Goal: Check status: Check status

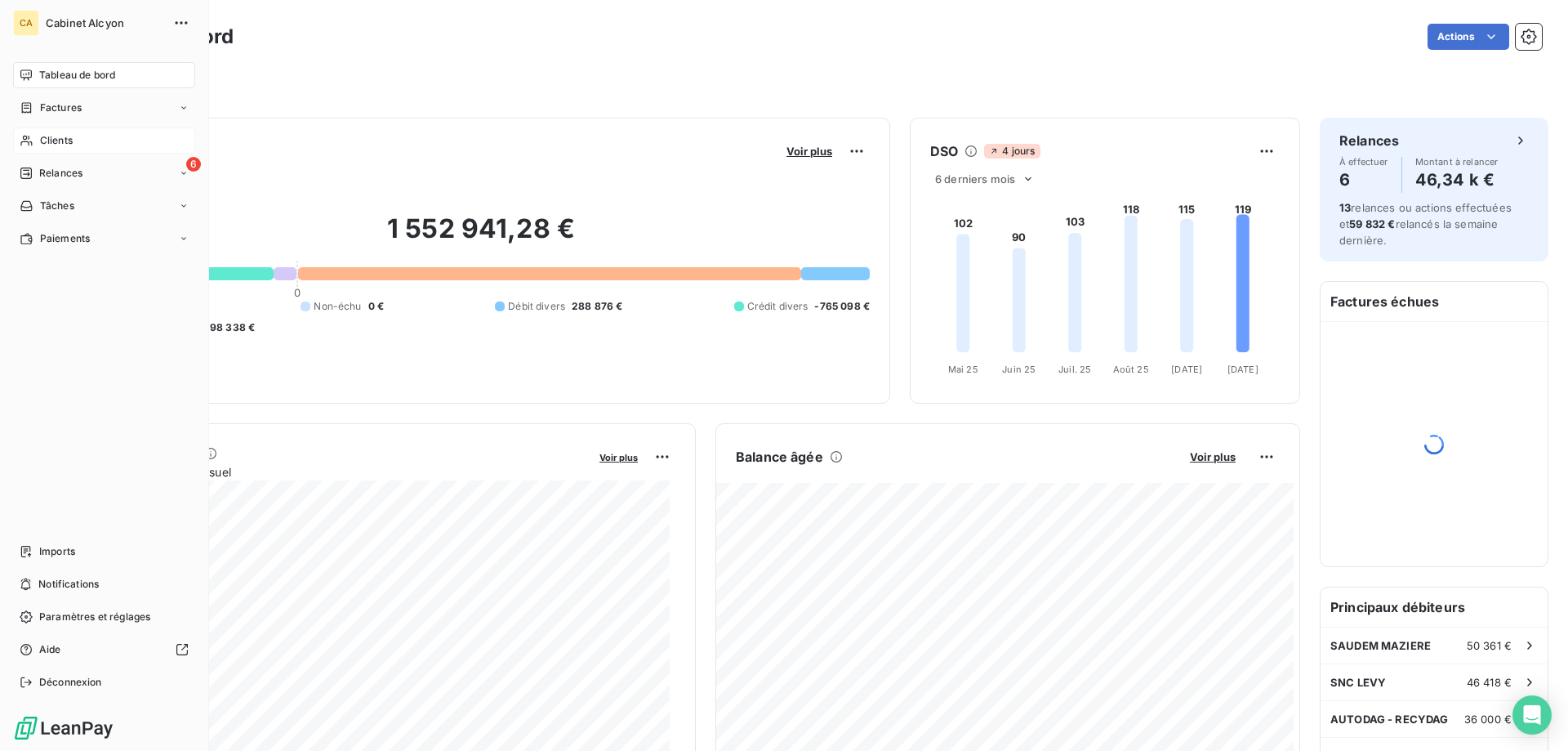
click at [76, 134] on div "Clients" at bounding box center [103, 140] width 182 height 26
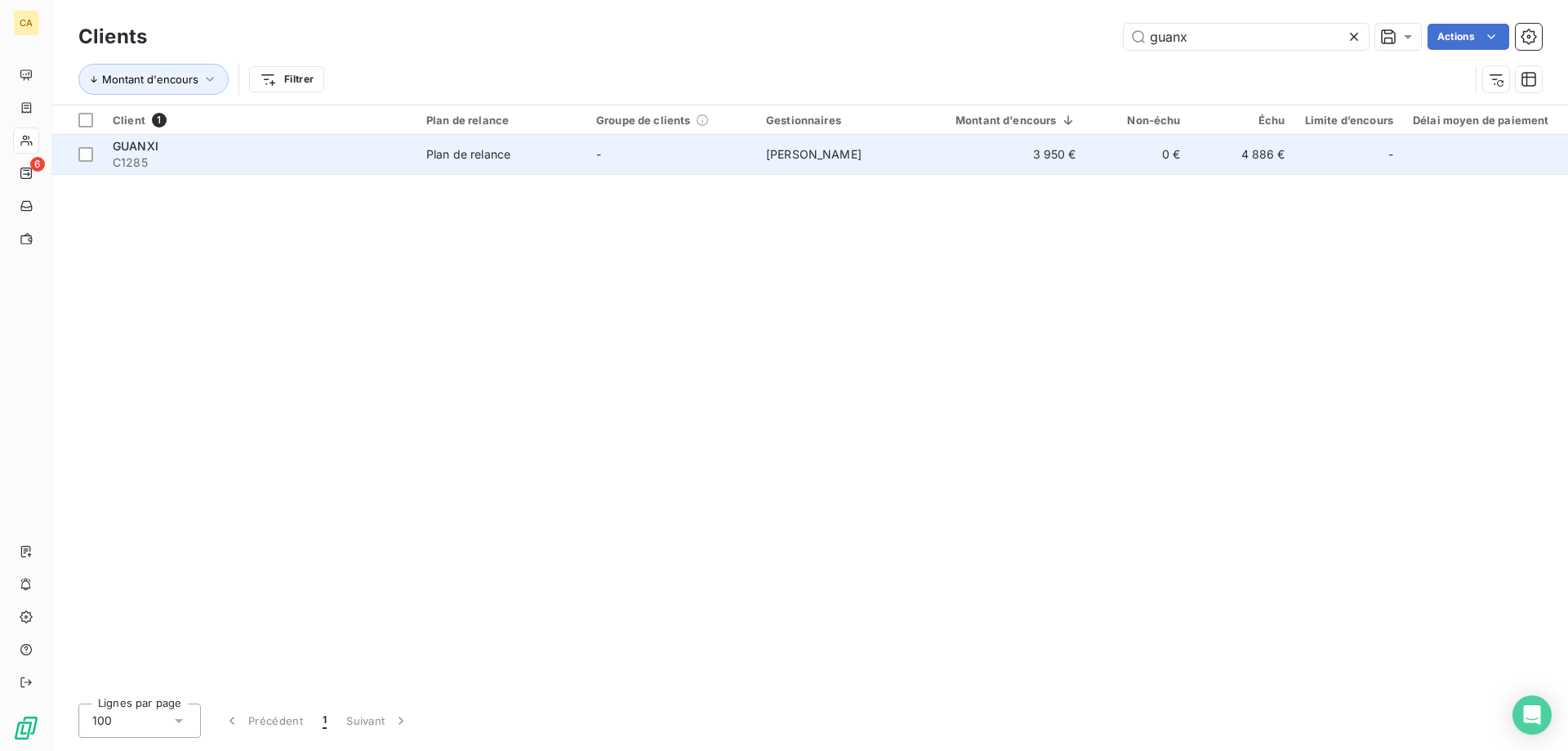
type input "guanx"
click at [1046, 144] on td "3 950 €" at bounding box center [1006, 154] width 160 height 39
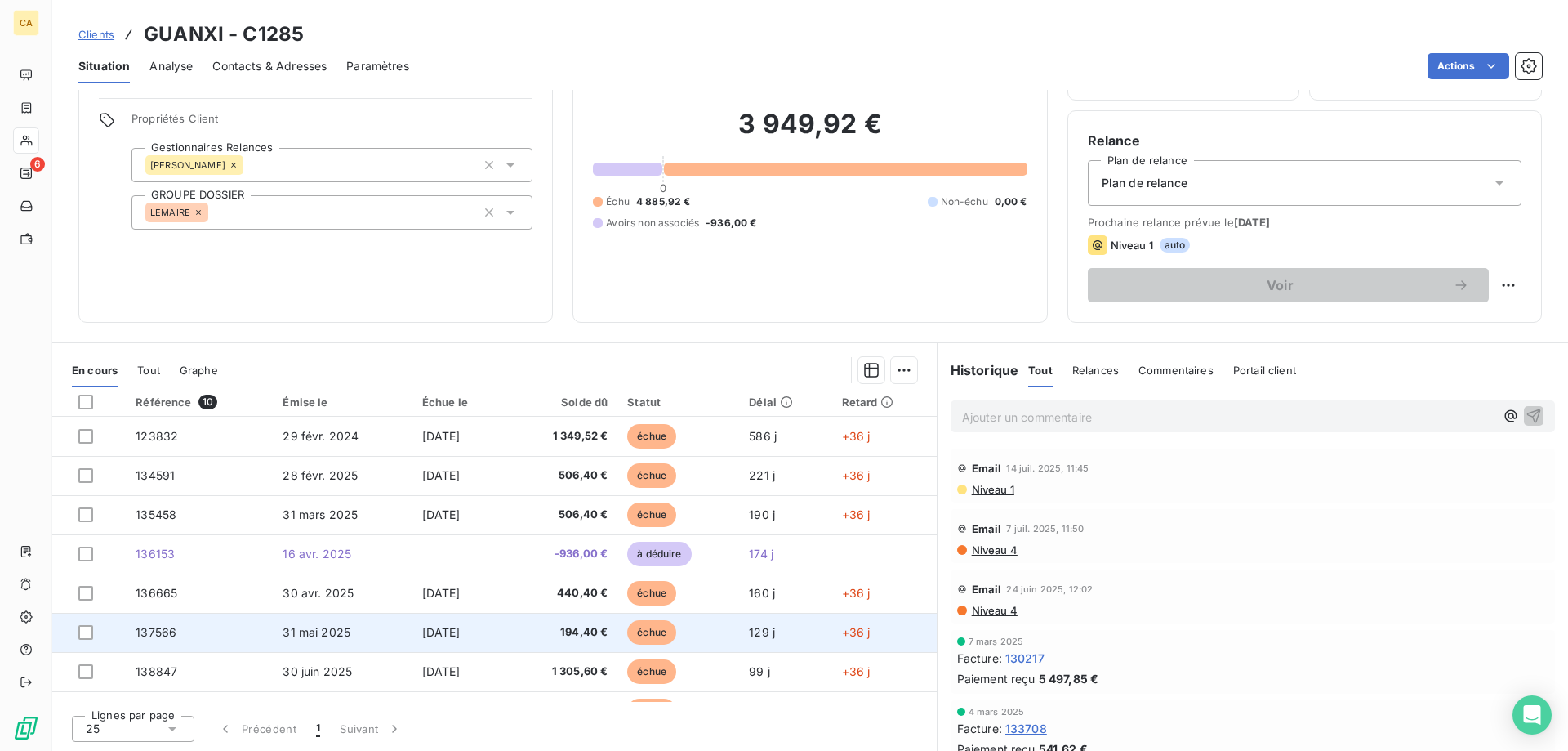
scroll to position [108, 0]
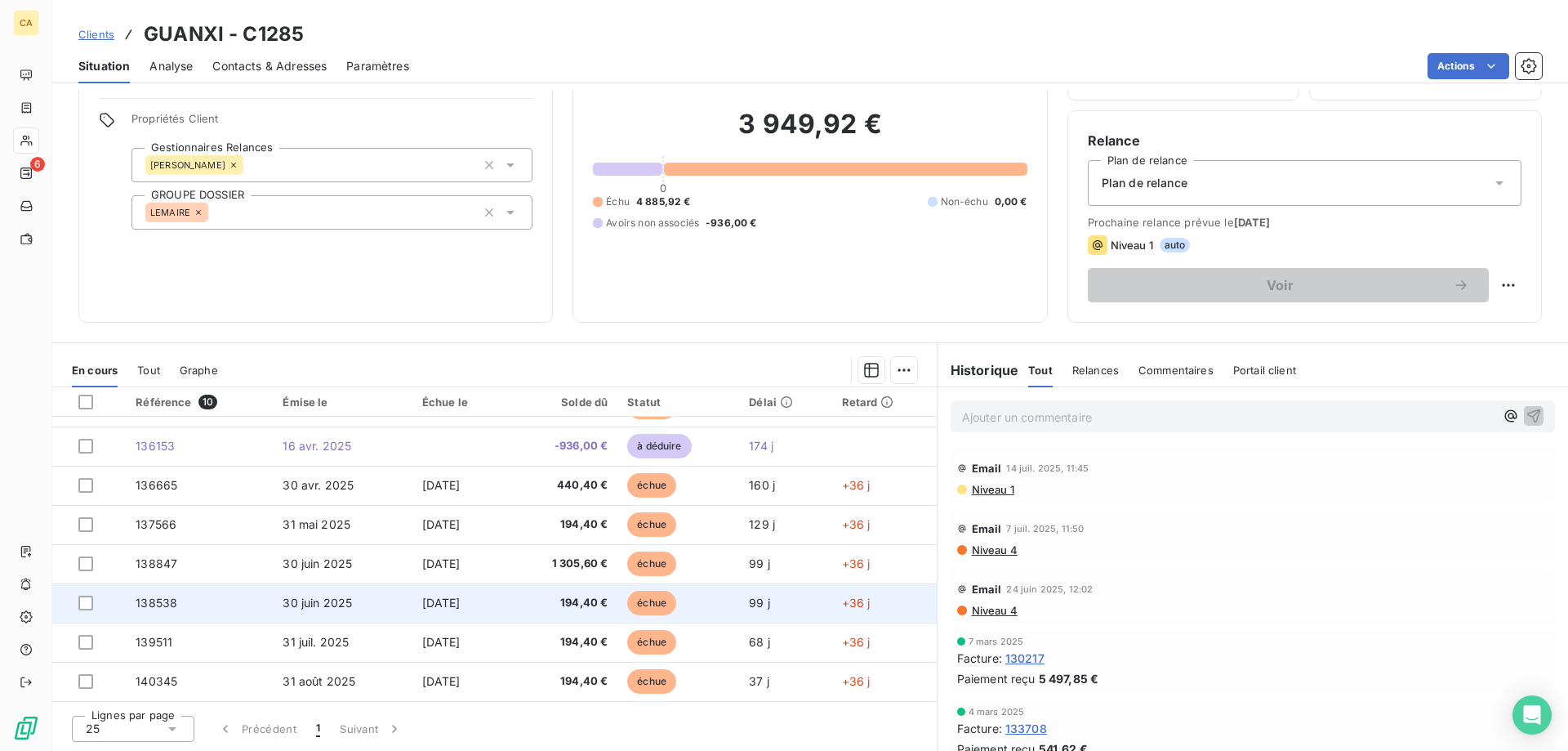
click at [588, 603] on span "194,40 €" at bounding box center [563, 602] width 90 height 16
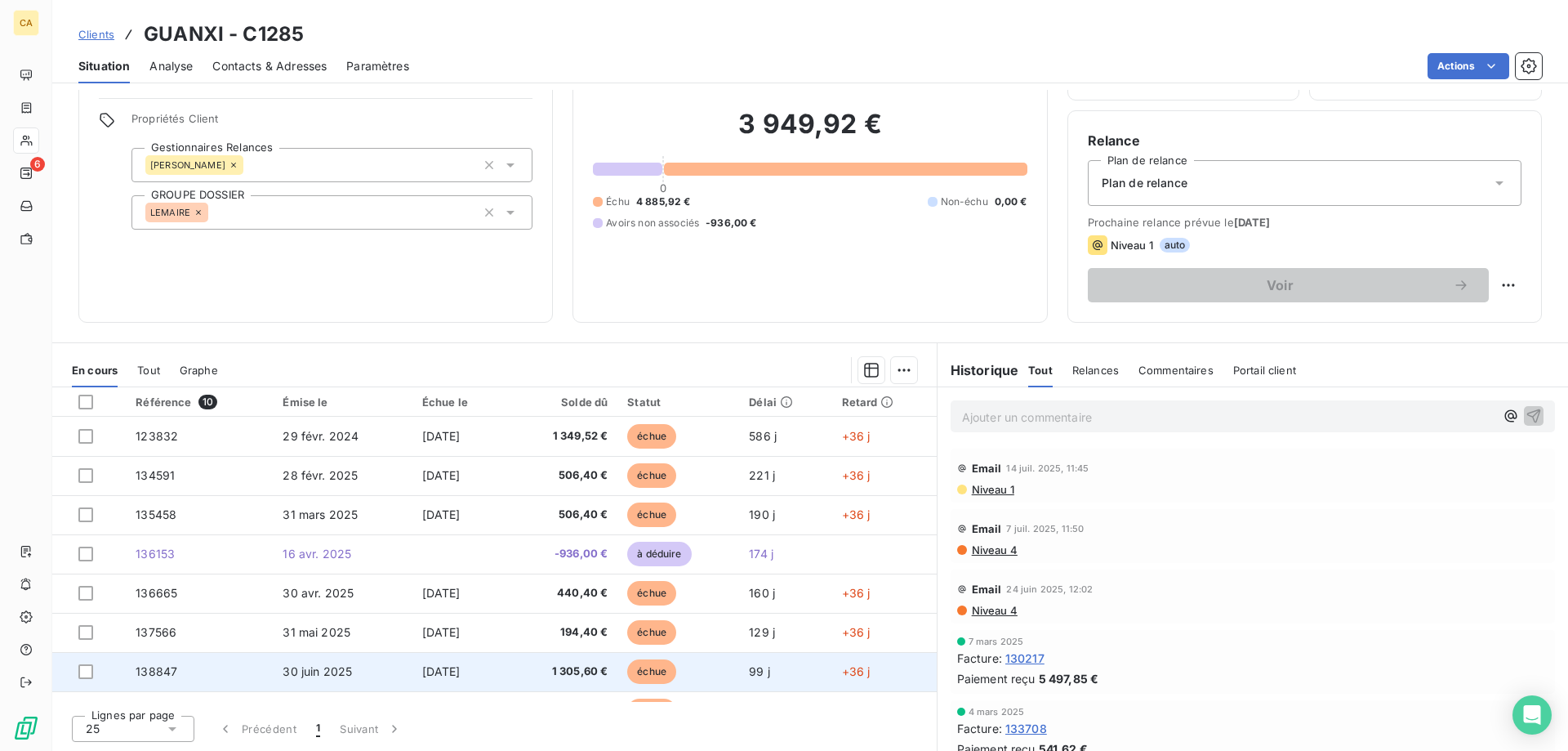
scroll to position [108, 0]
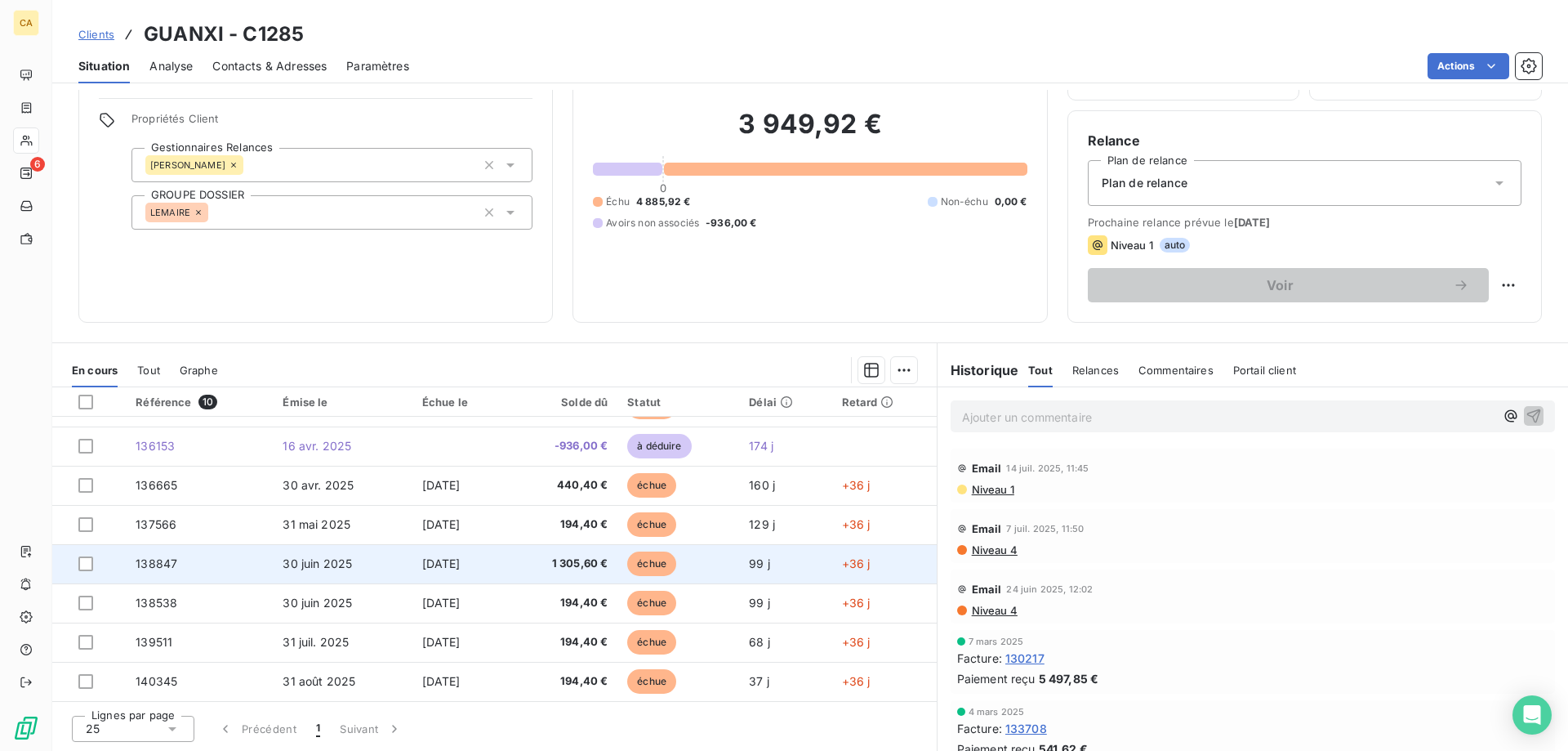
click at [576, 568] on span "1 305,60 €" at bounding box center [563, 563] width 90 height 16
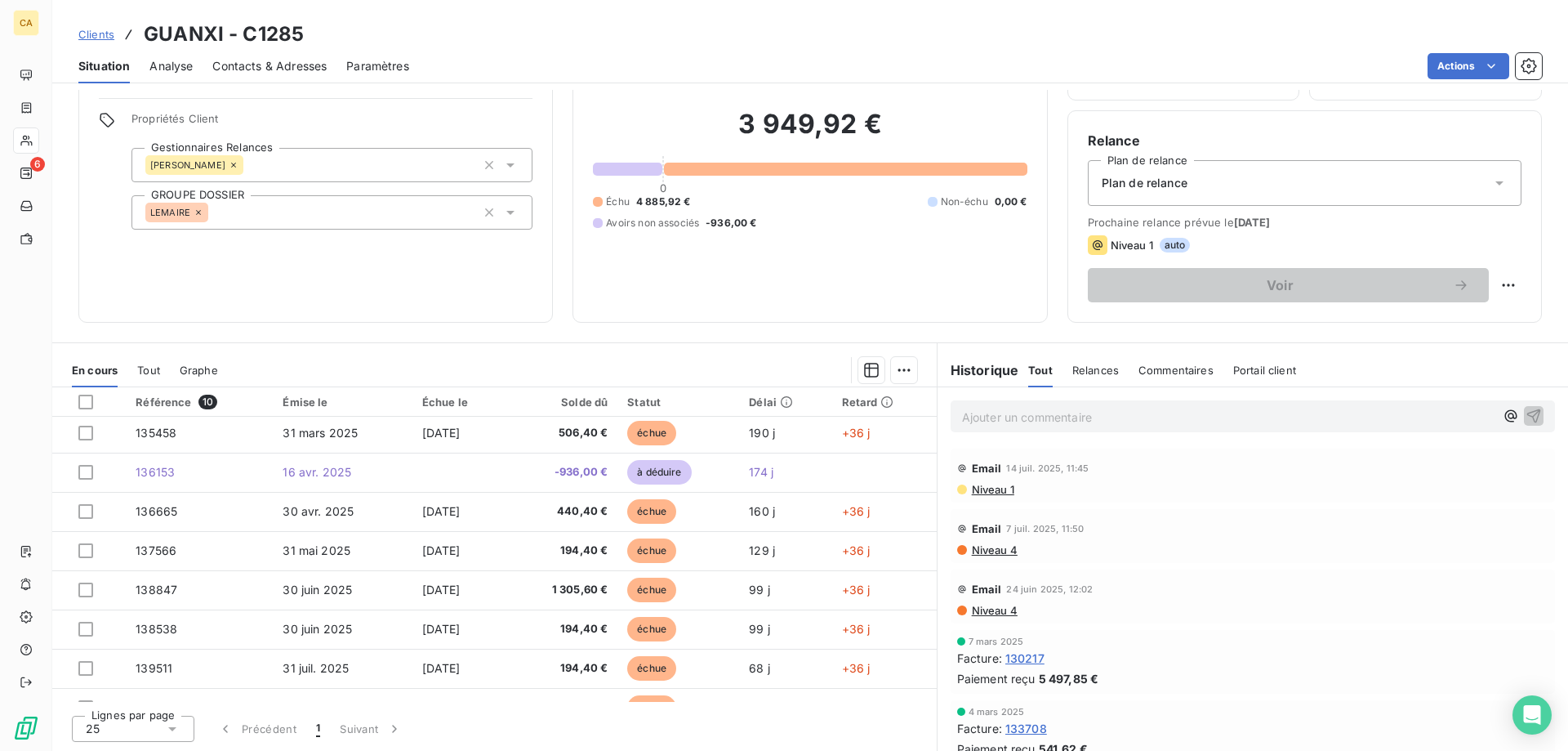
scroll to position [108, 0]
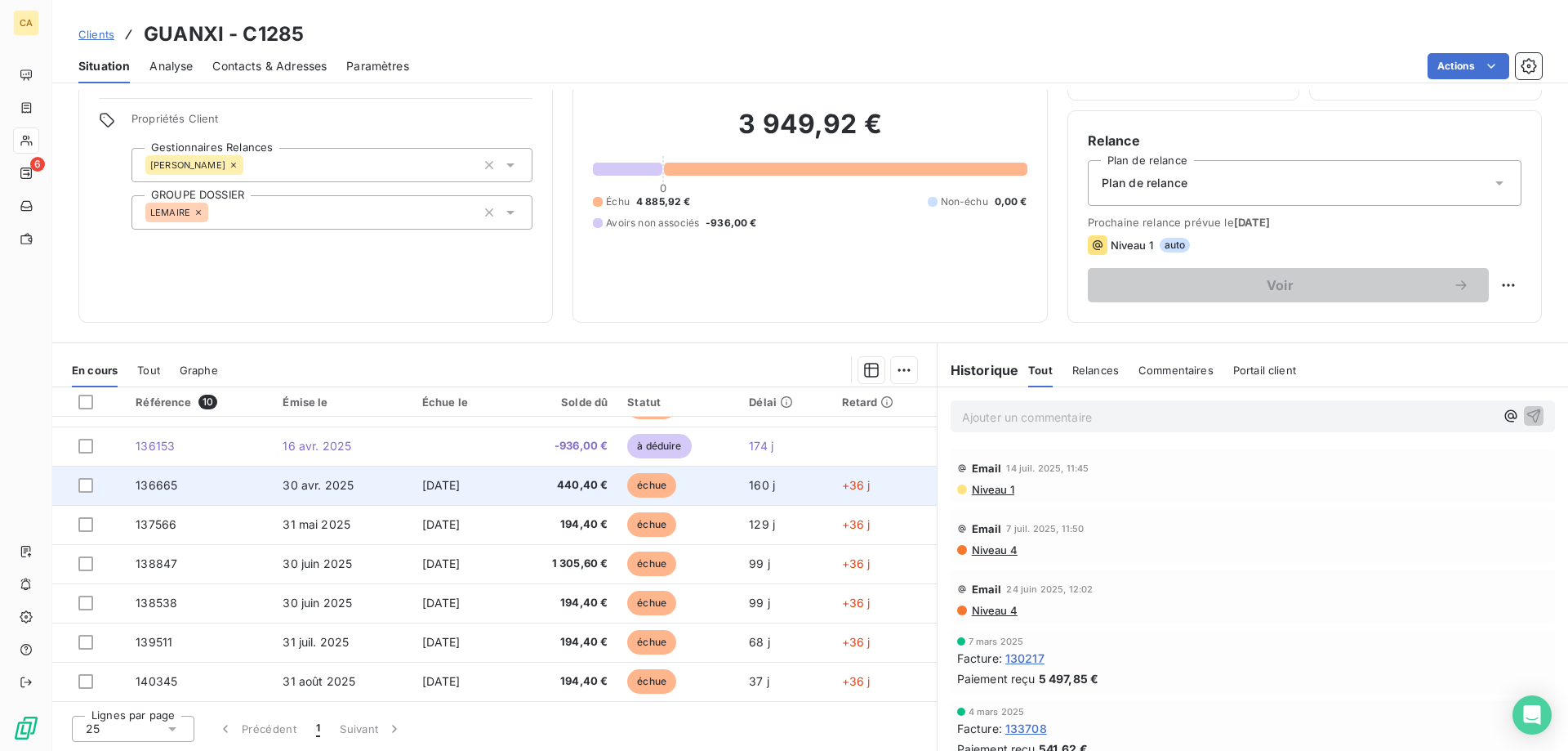
click at [569, 485] on span "440,40 €" at bounding box center [563, 485] width 90 height 16
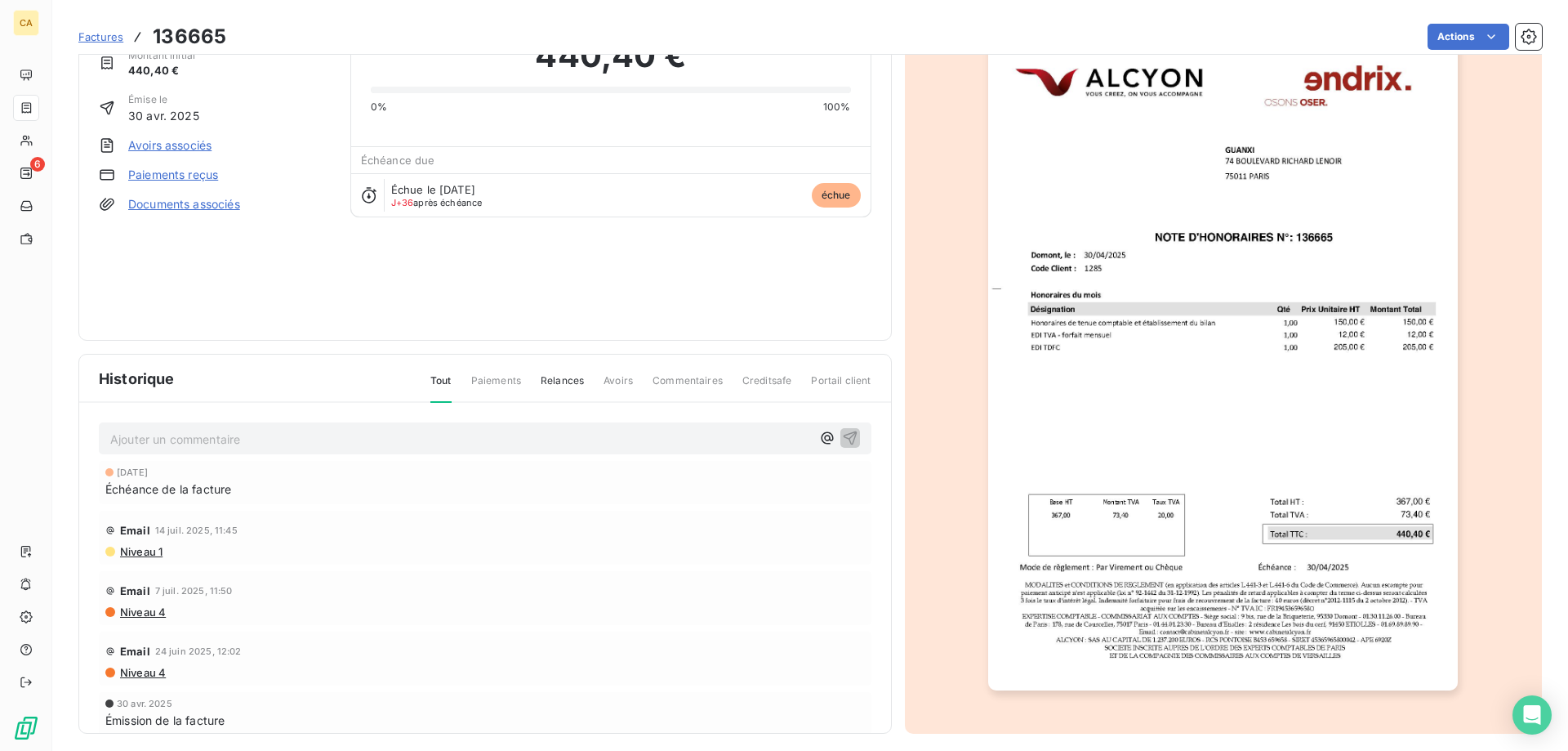
scroll to position [91, 0]
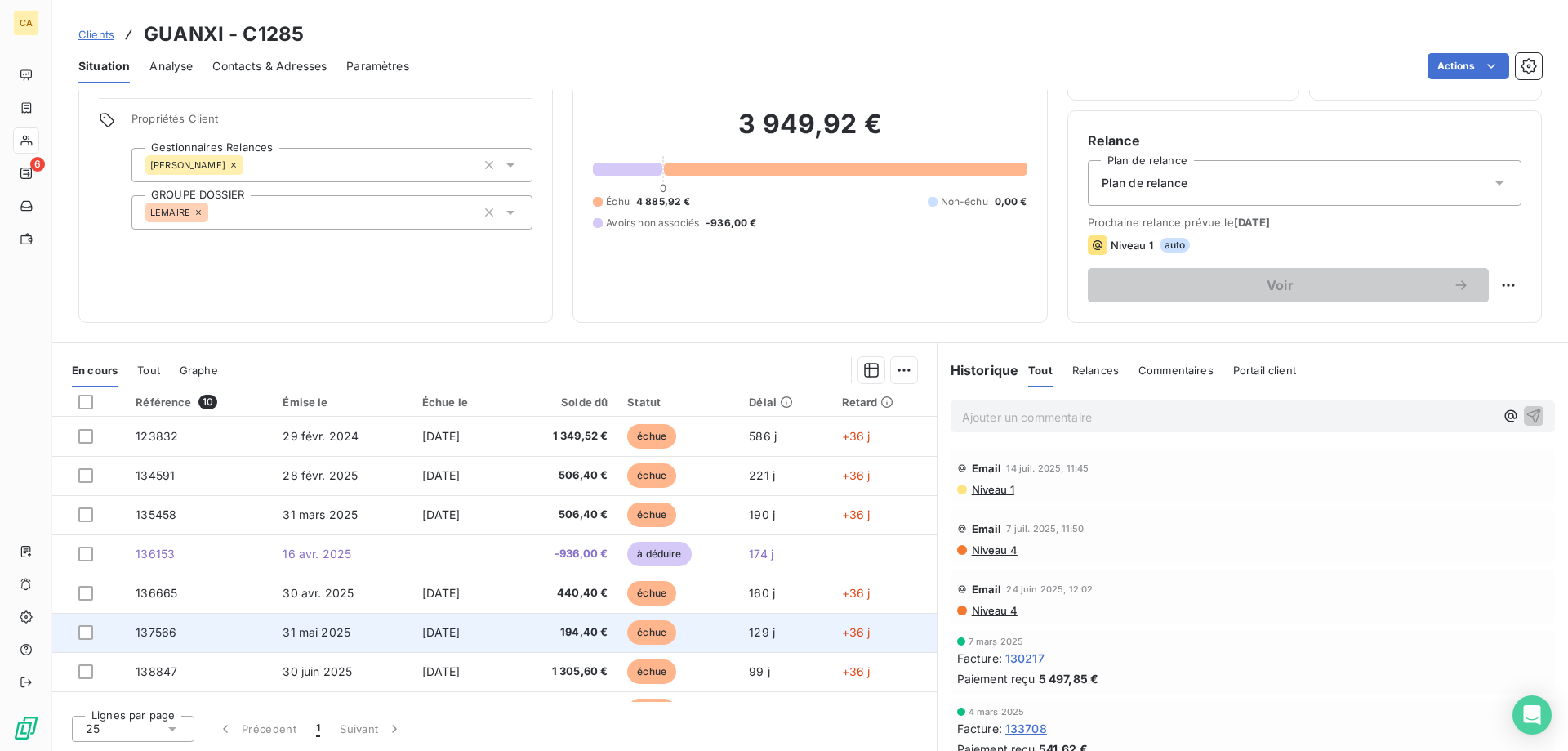
scroll to position [108, 0]
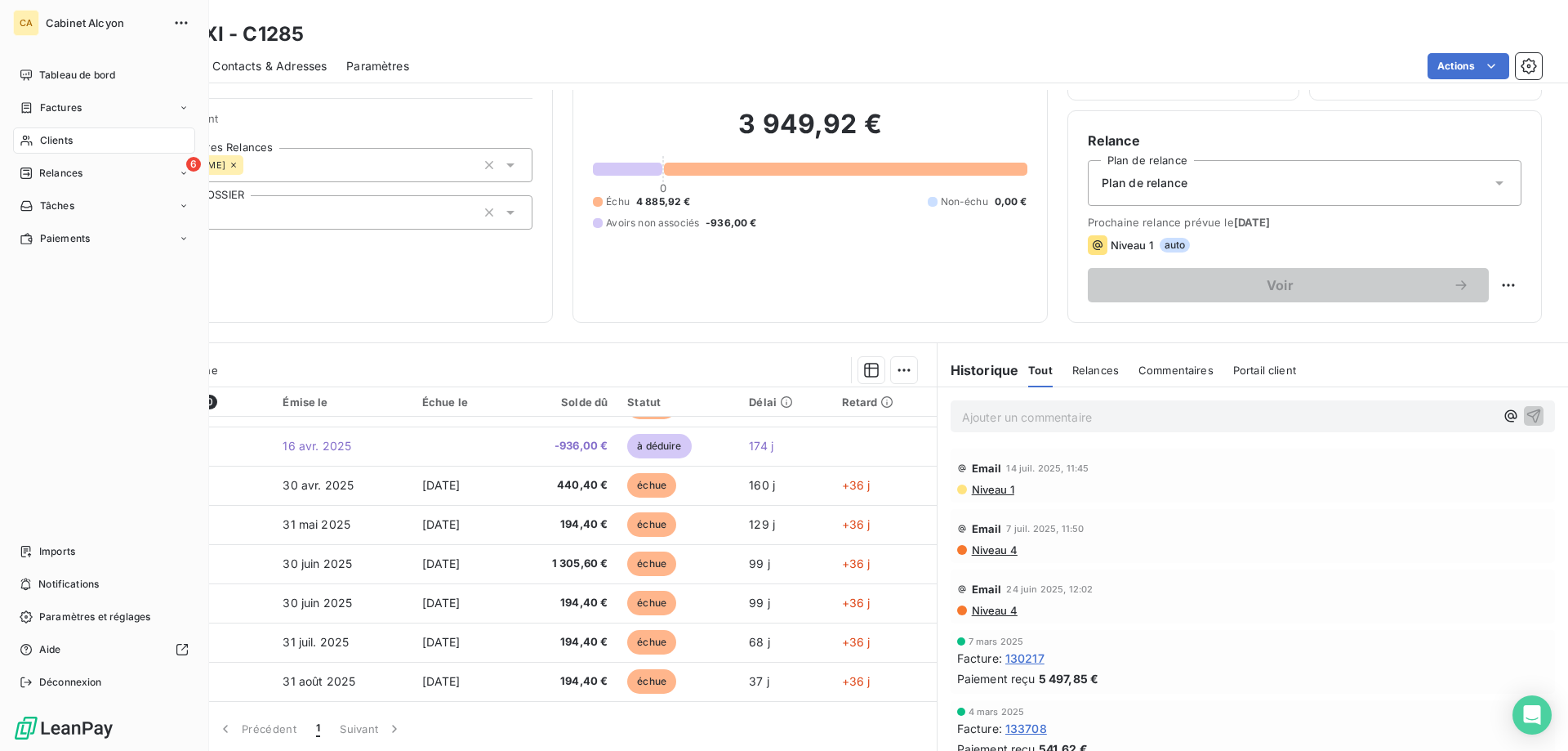
click at [41, 139] on span "Clients" at bounding box center [56, 140] width 33 height 14
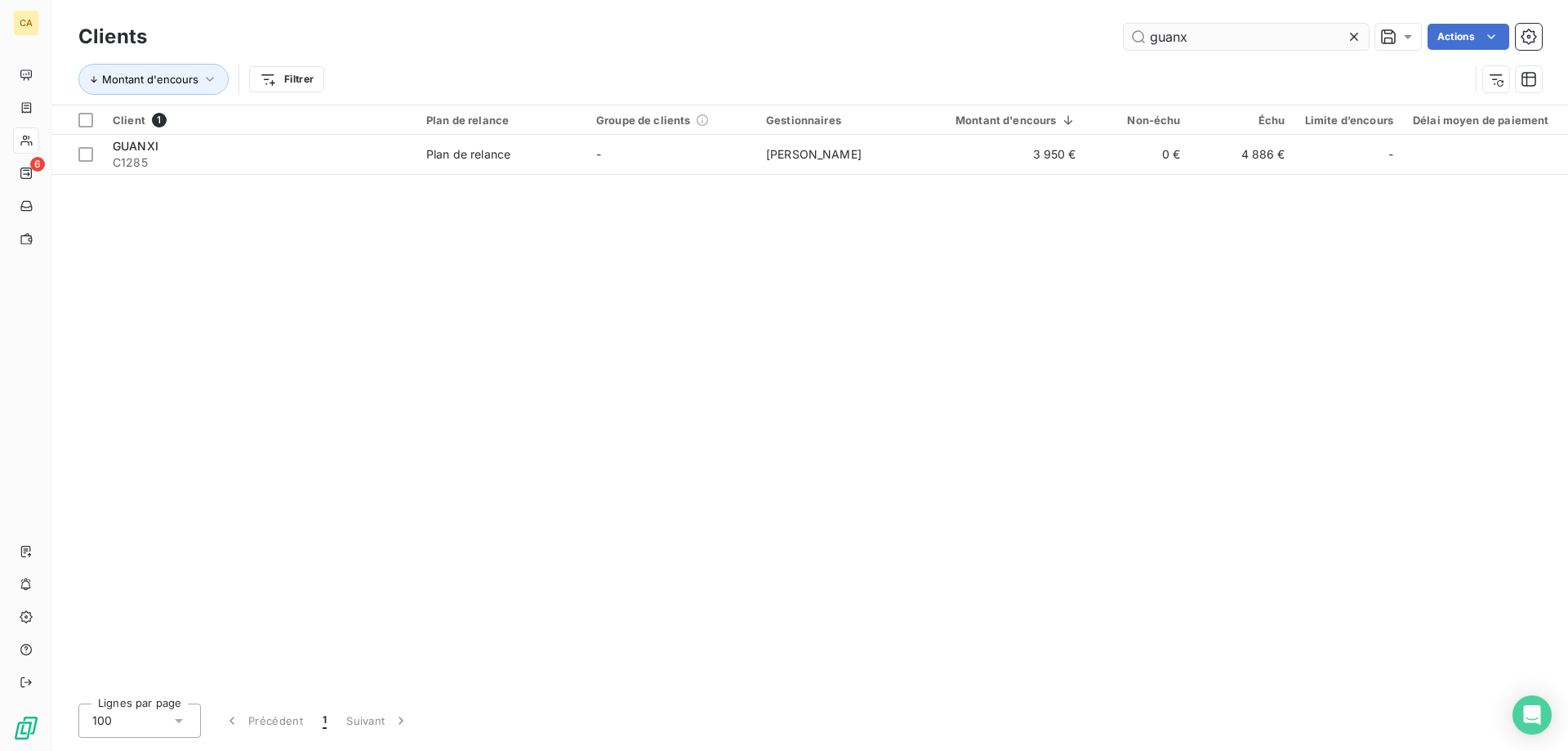
click at [1281, 37] on input "guanx" at bounding box center [1247, 36] width 245 height 26
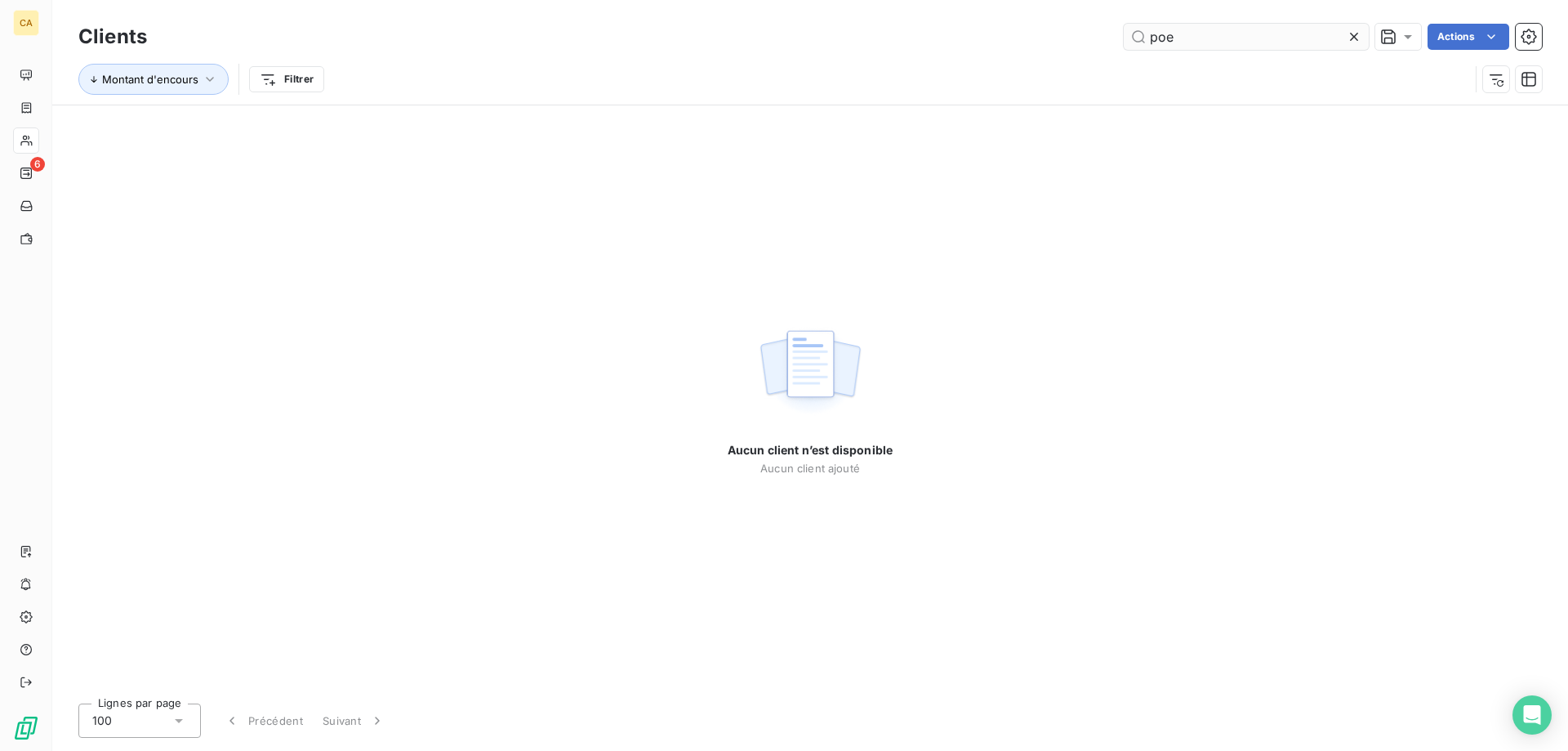
click at [1224, 36] on input "poe" at bounding box center [1247, 36] width 245 height 26
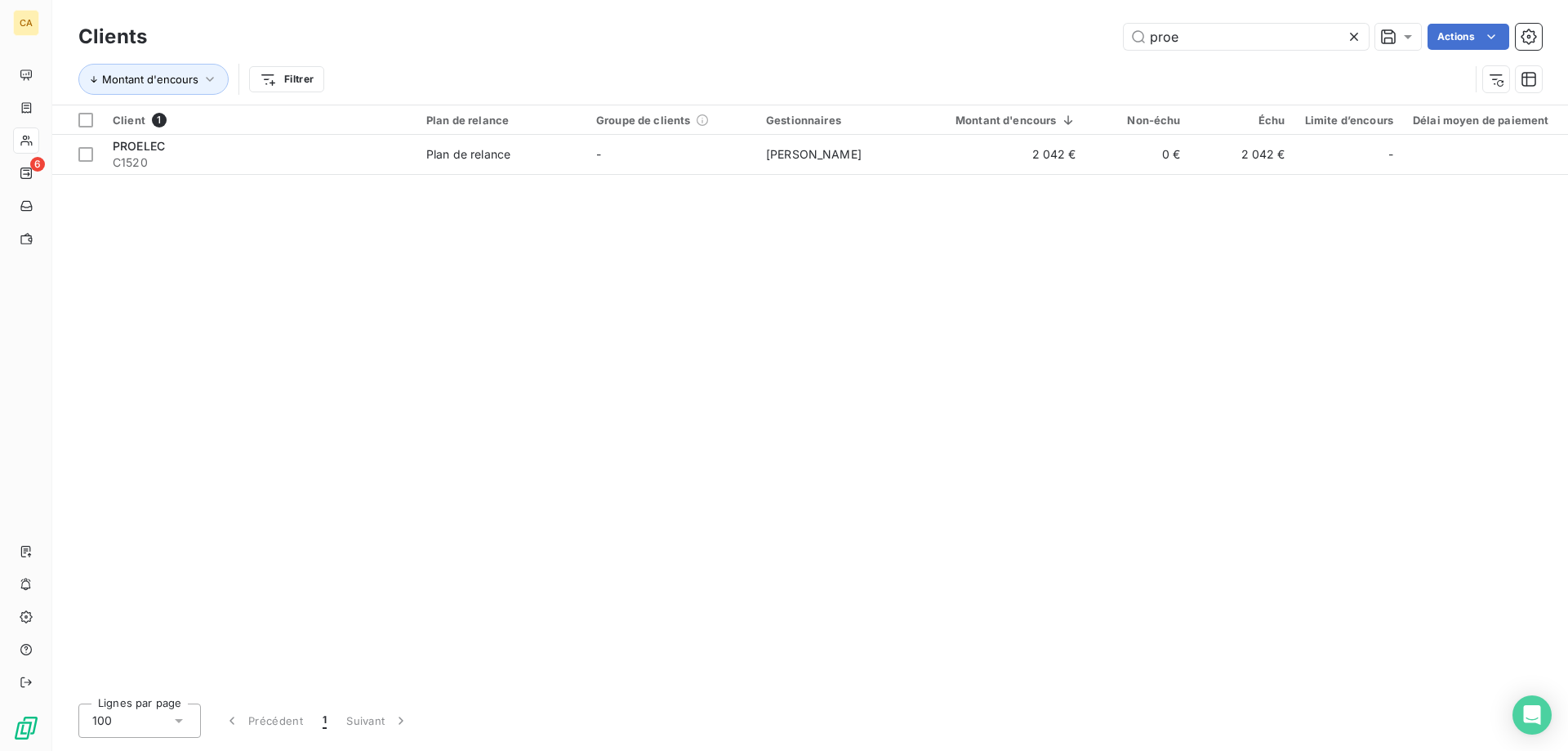
type input "proe"
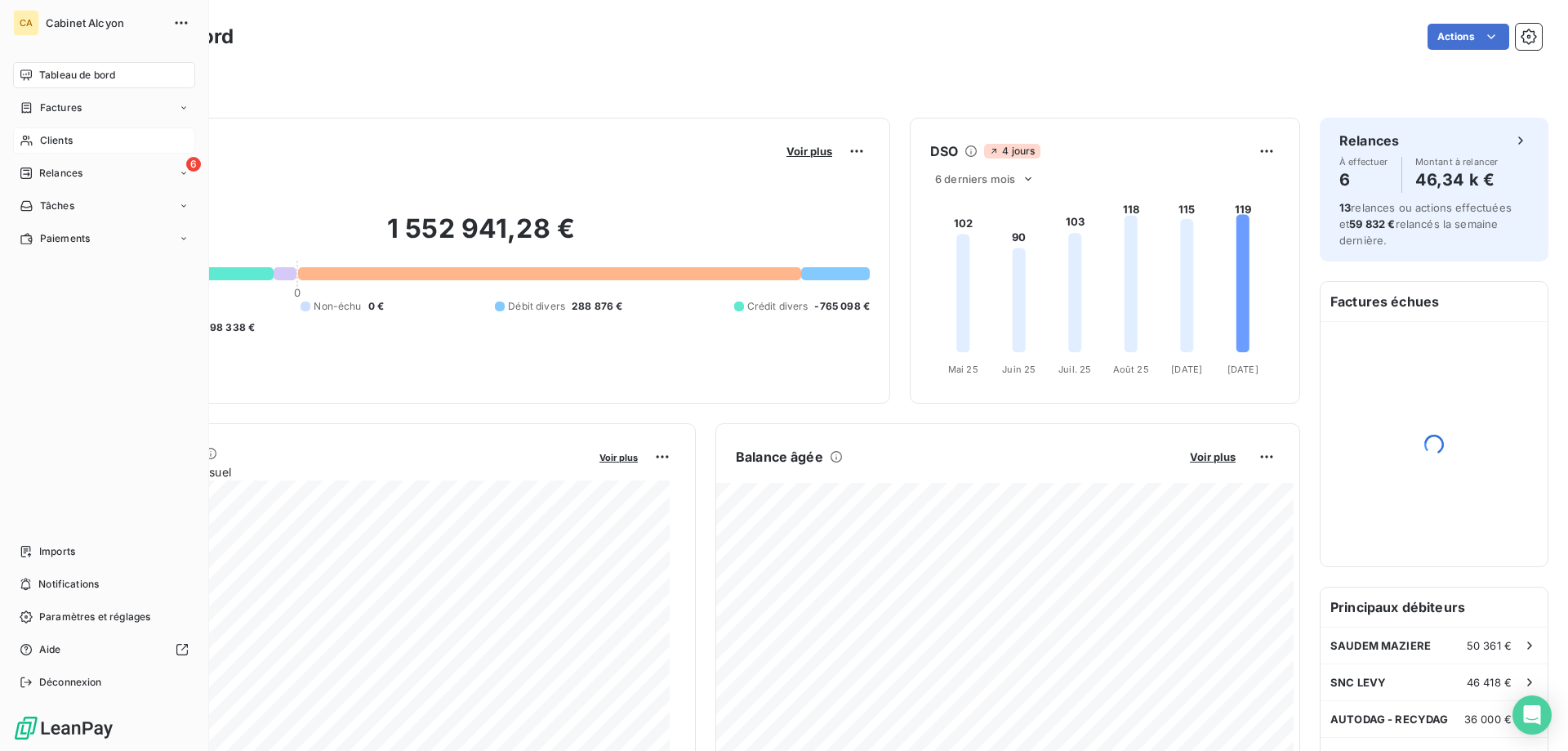
click at [54, 135] on span "Clients" at bounding box center [56, 140] width 33 height 14
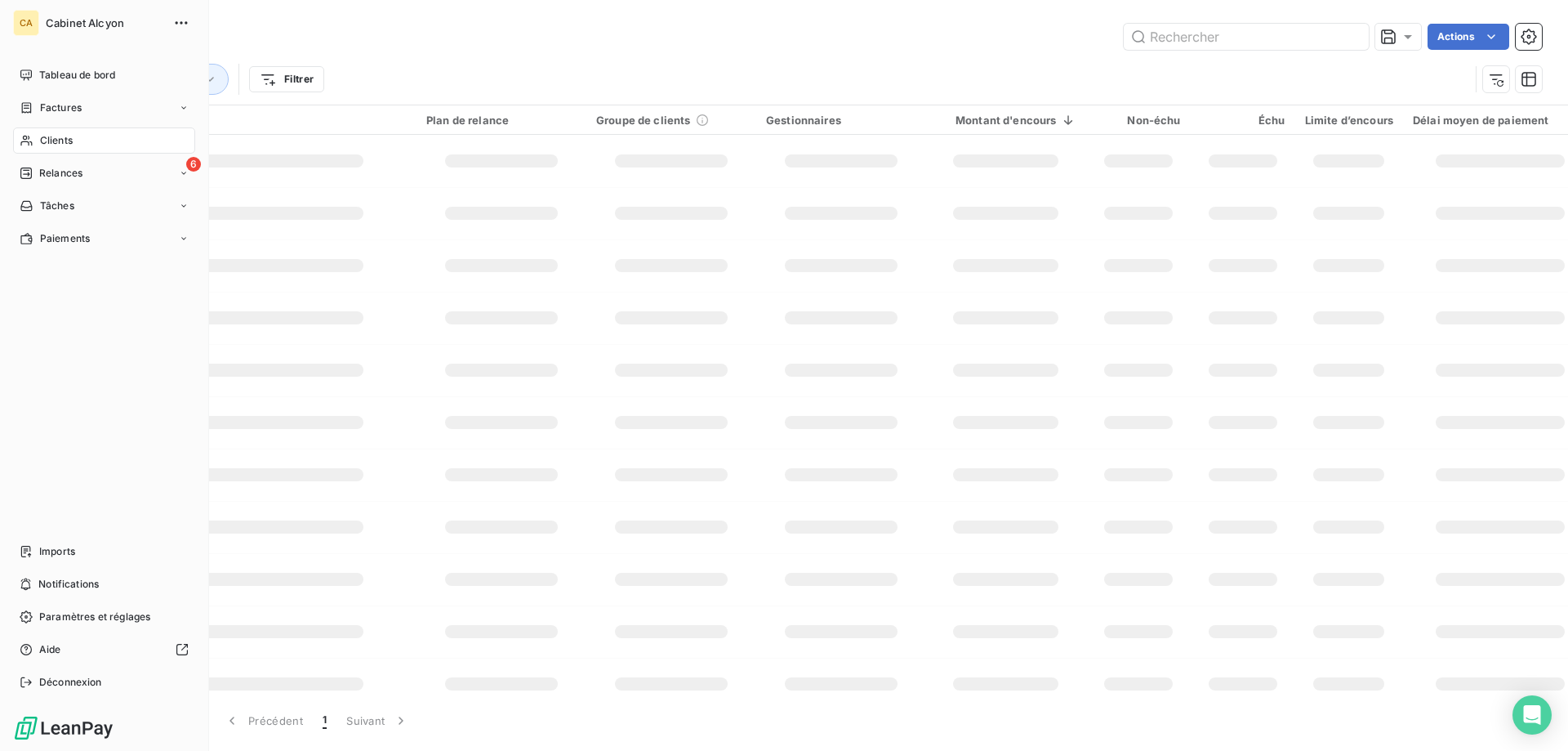
click at [36, 138] on div "Clients" at bounding box center [103, 140] width 182 height 26
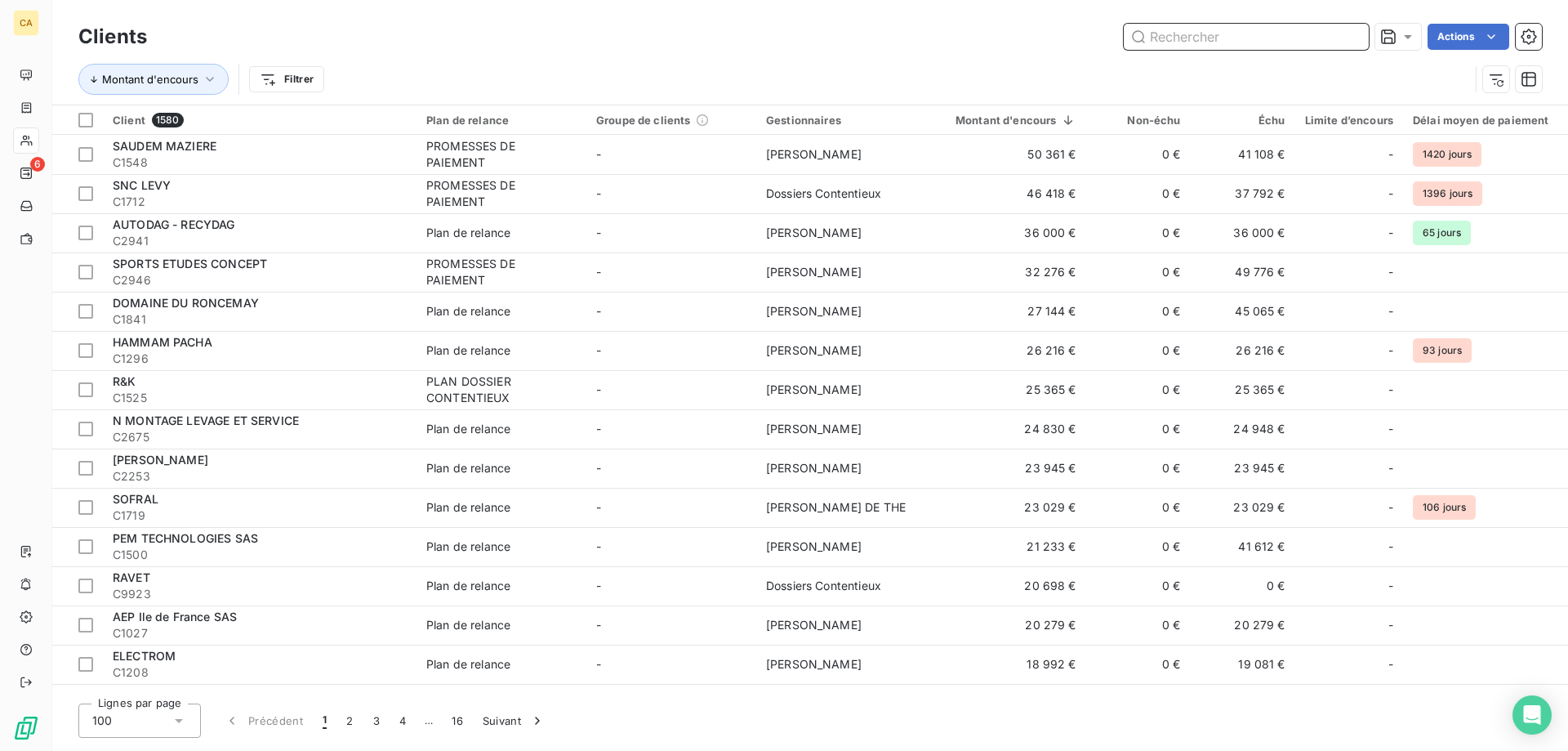
click at [1183, 40] on input "text" at bounding box center [1247, 36] width 245 height 26
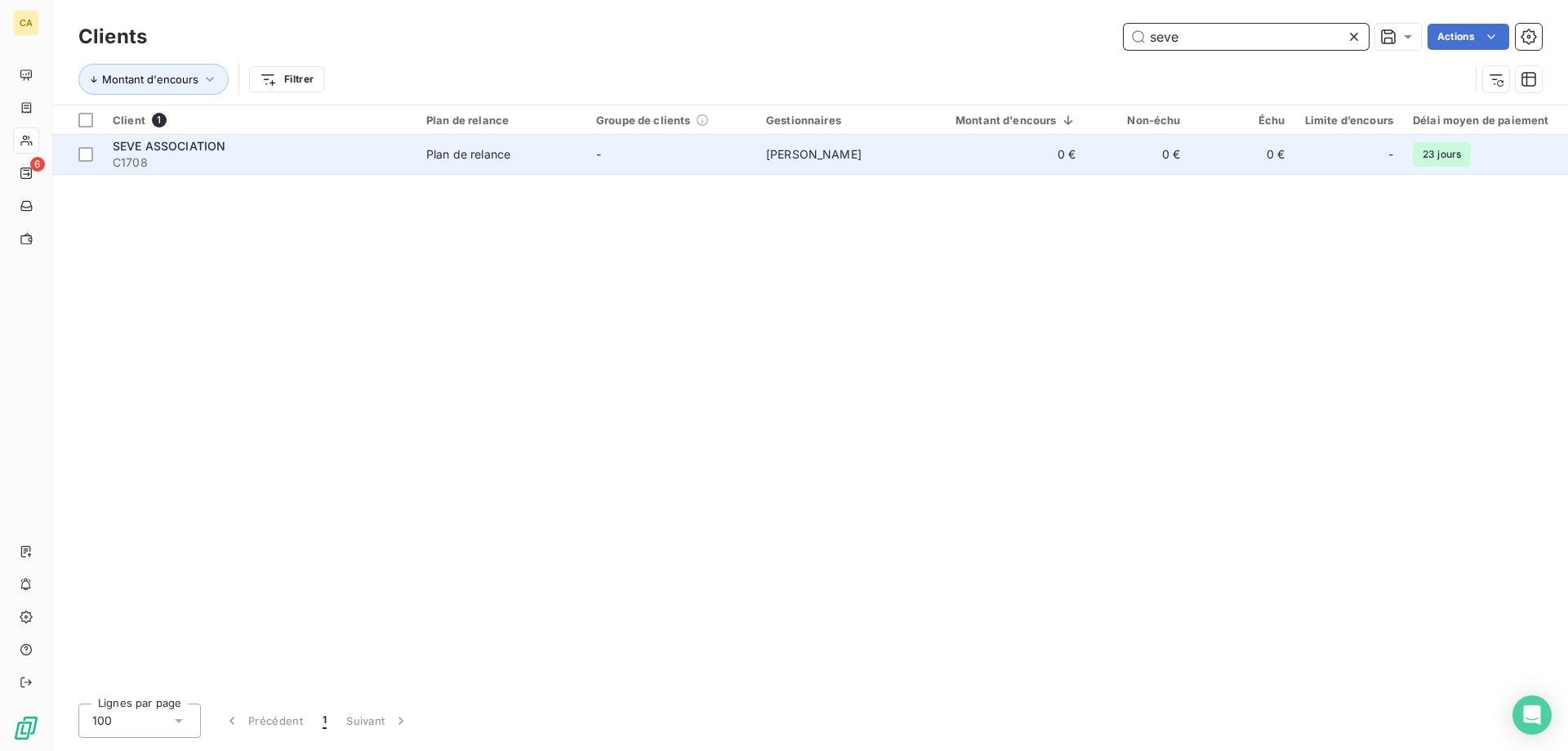
type input "seve"
click at [855, 157] on span "[PERSON_NAME]" at bounding box center [813, 154] width 96 height 14
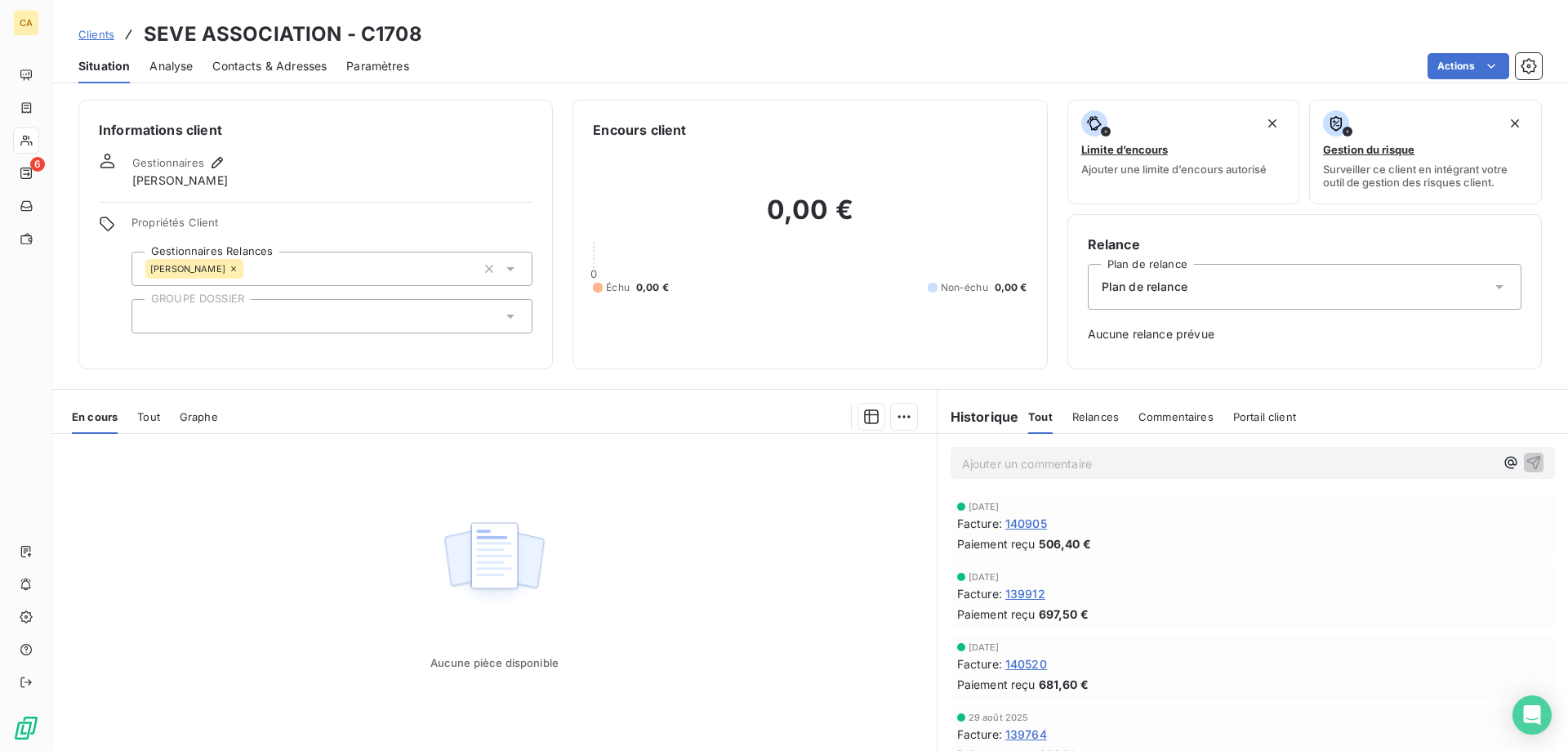
scroll to position [47, 0]
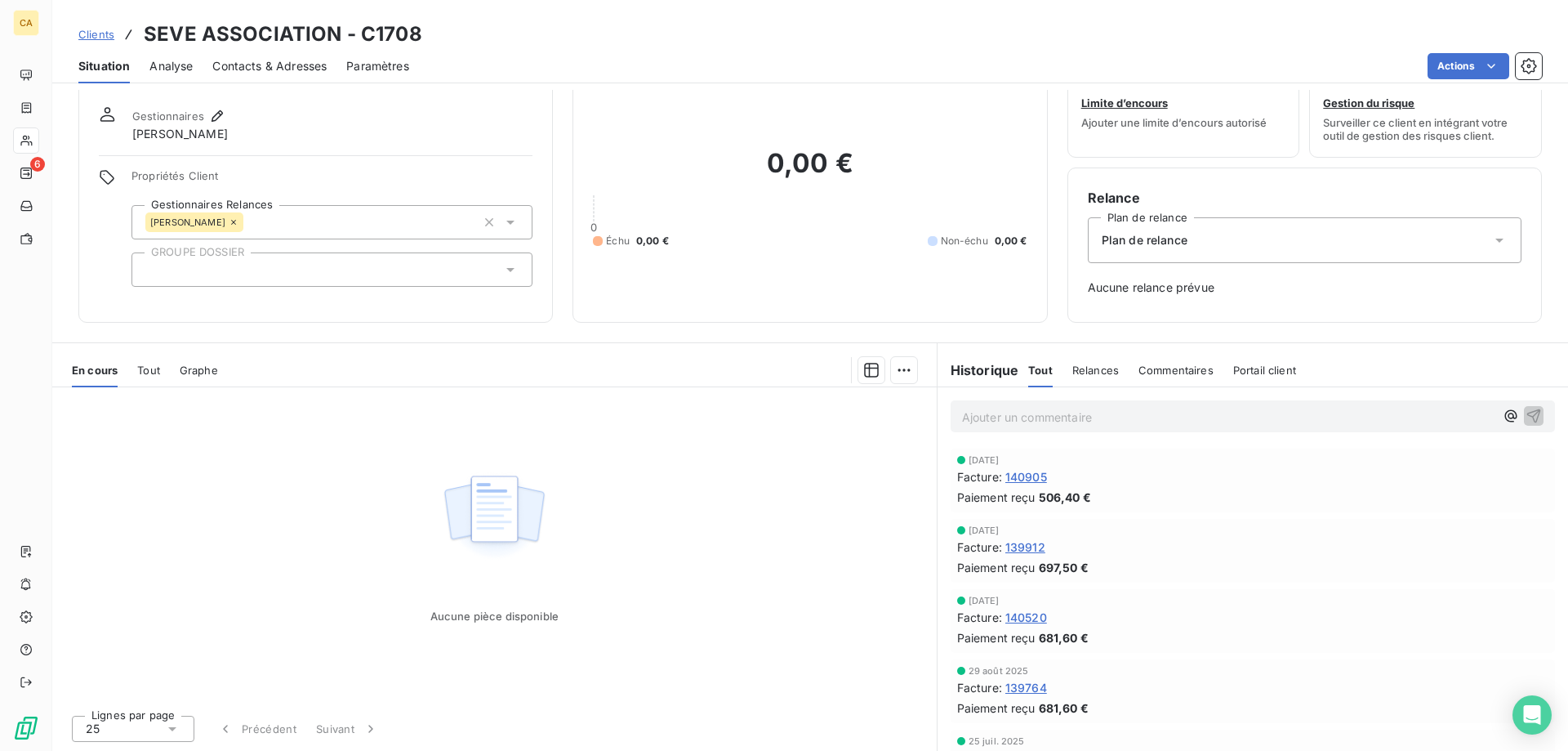
click at [1020, 471] on span "140905" at bounding box center [1026, 477] width 41 height 17
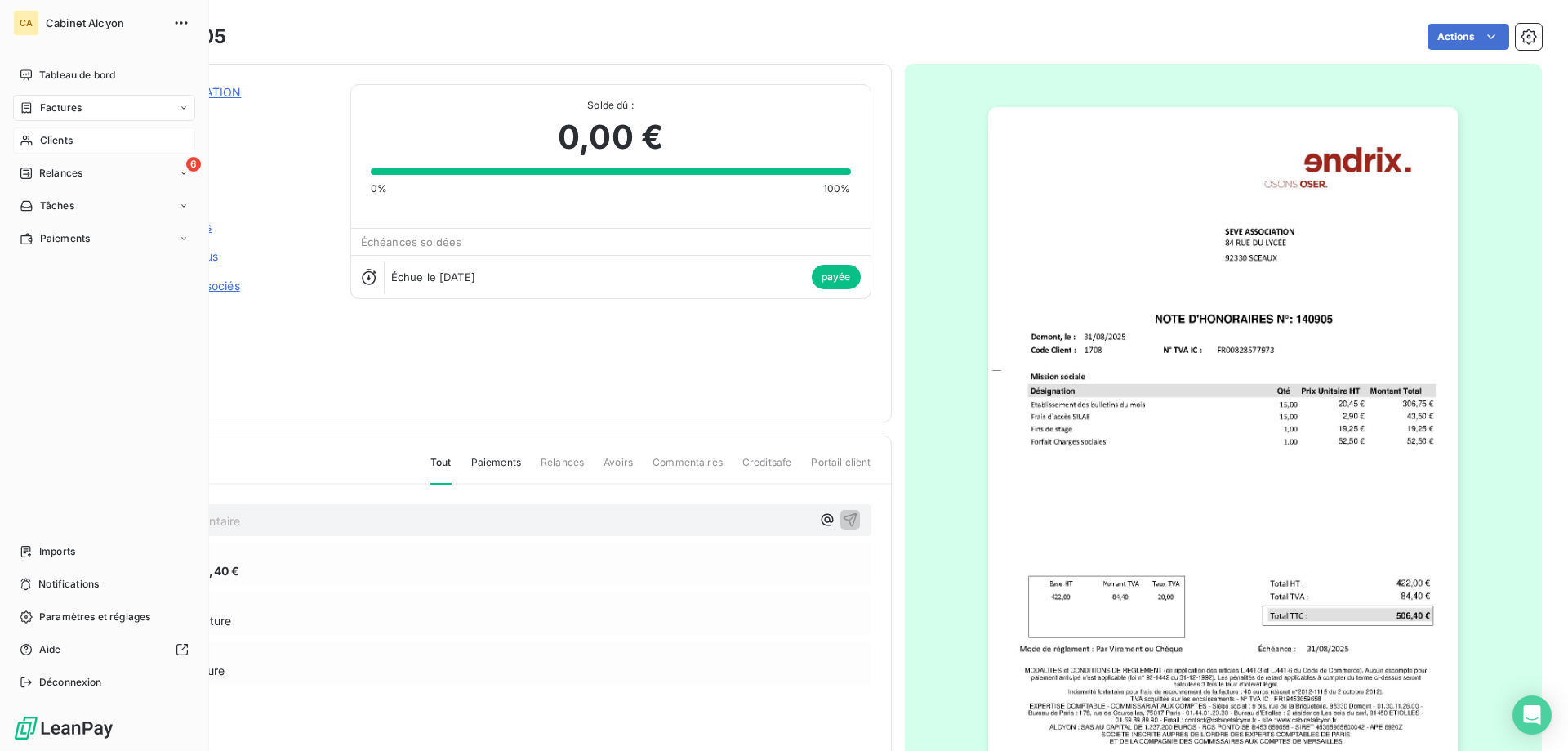
click at [63, 145] on span "Clients" at bounding box center [56, 140] width 33 height 14
